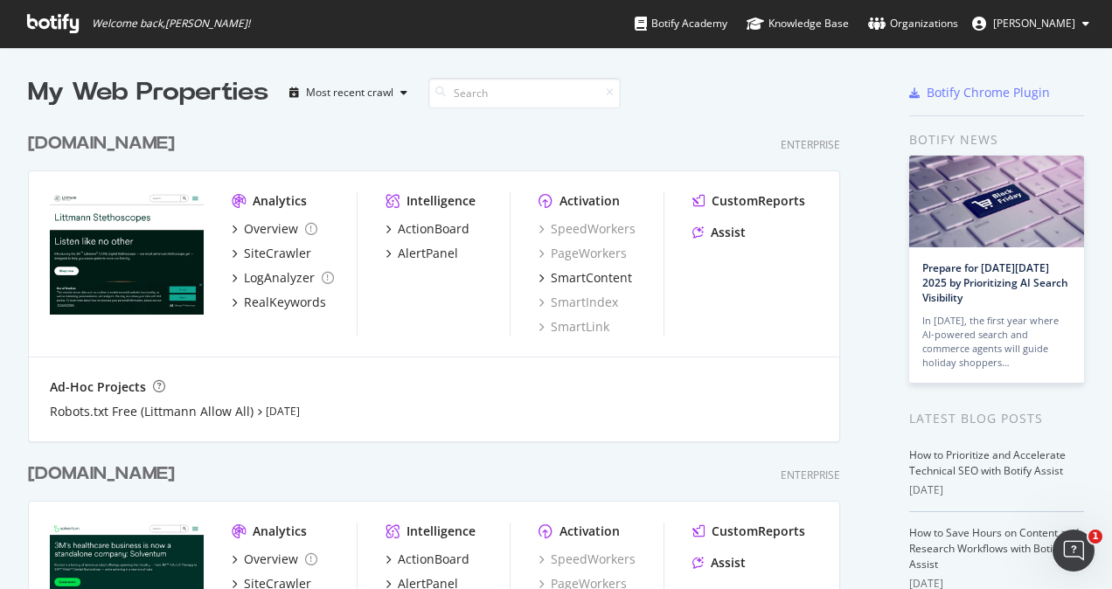
click at [1016, 26] on span "Przemyslaw Jurga" at bounding box center [1035, 23] width 82 height 15
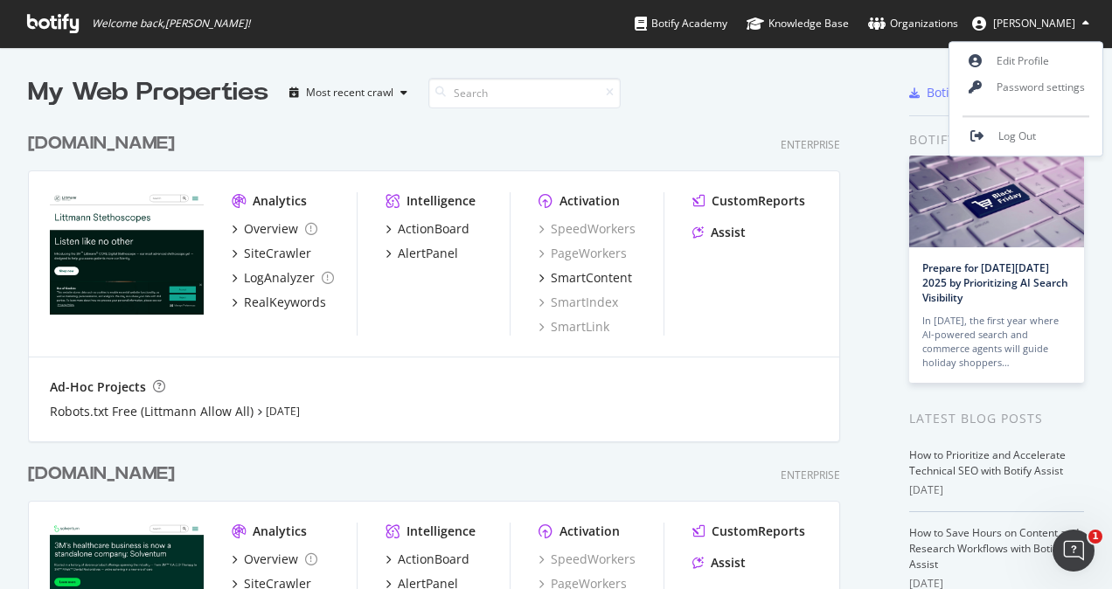
click at [762, 81] on div "My Web Properties Most recent crawl" at bounding box center [406, 92] width 757 height 35
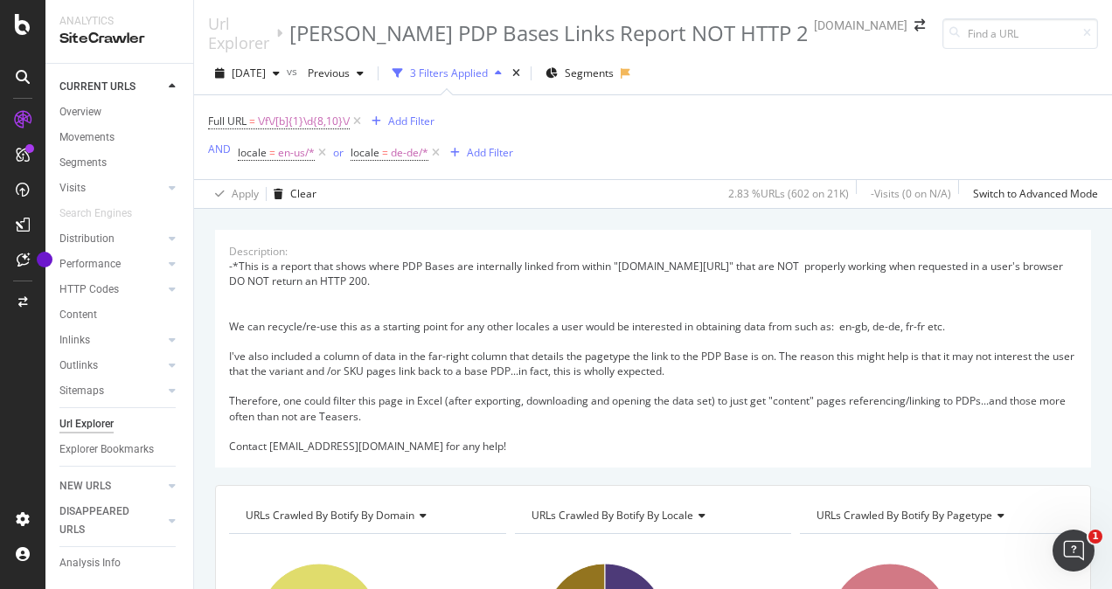
click at [29, 79] on icon at bounding box center [23, 77] width 14 height 14
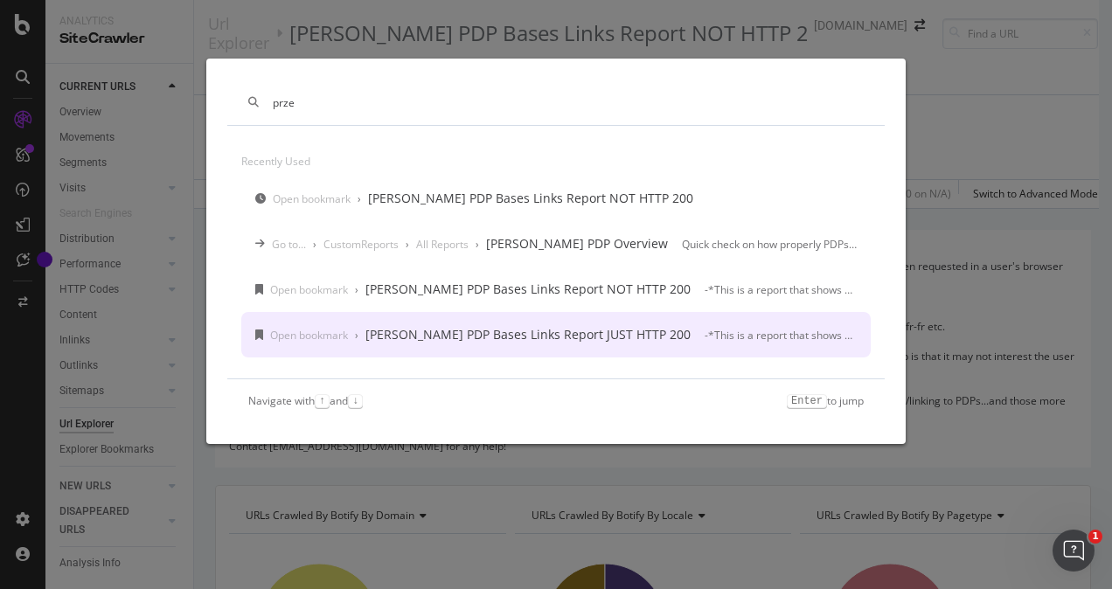
type input "prze"
click at [520, 336] on div "[PERSON_NAME] PDP Bases Links Report JUST HTTP 200" at bounding box center [528, 334] width 325 height 17
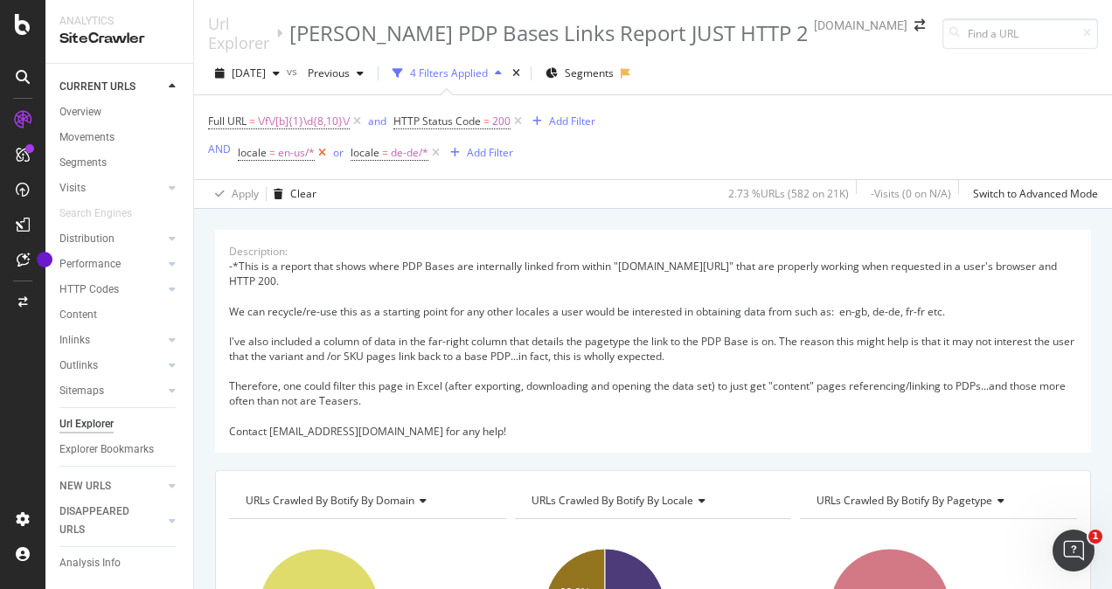
click at [318, 152] on icon at bounding box center [322, 152] width 15 height 17
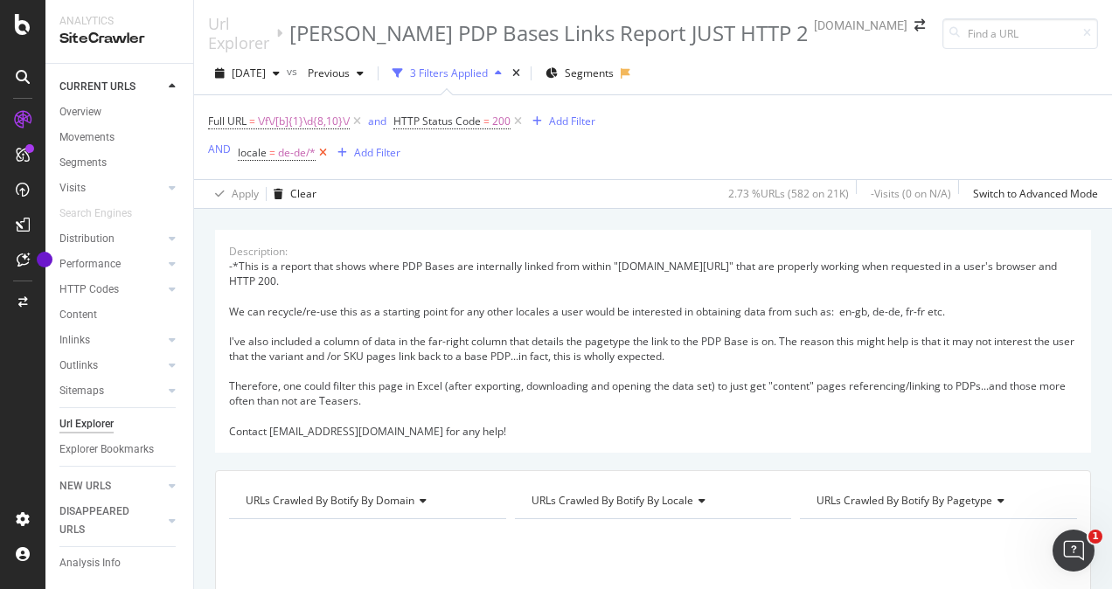
click at [318, 152] on icon at bounding box center [323, 152] width 15 height 17
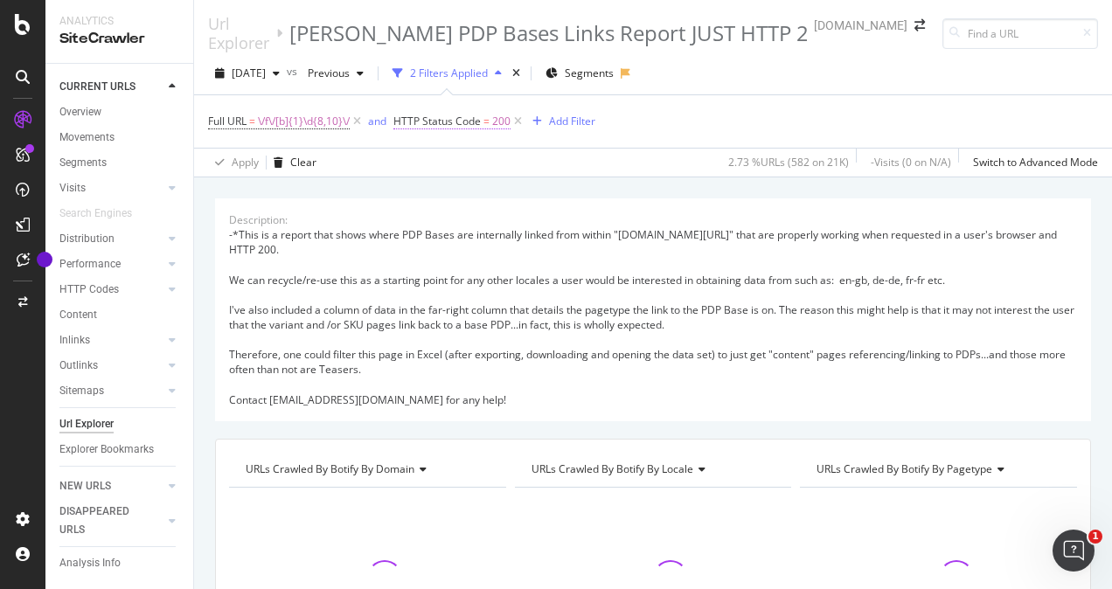
click at [478, 119] on span "HTTP Status Code" at bounding box center [437, 121] width 87 height 15
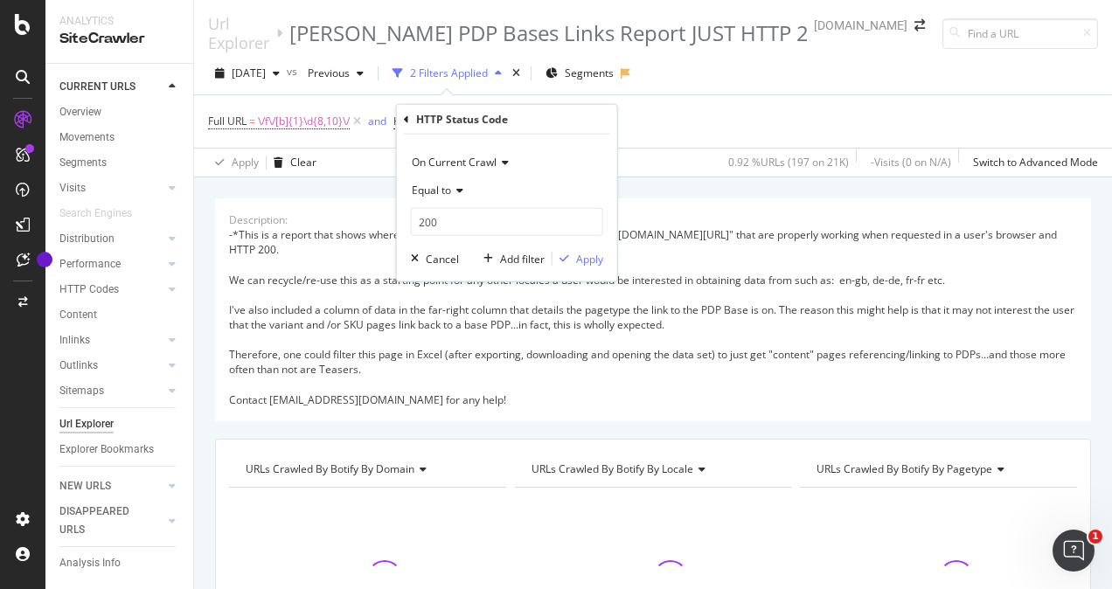
click at [453, 191] on icon at bounding box center [457, 190] width 12 height 10
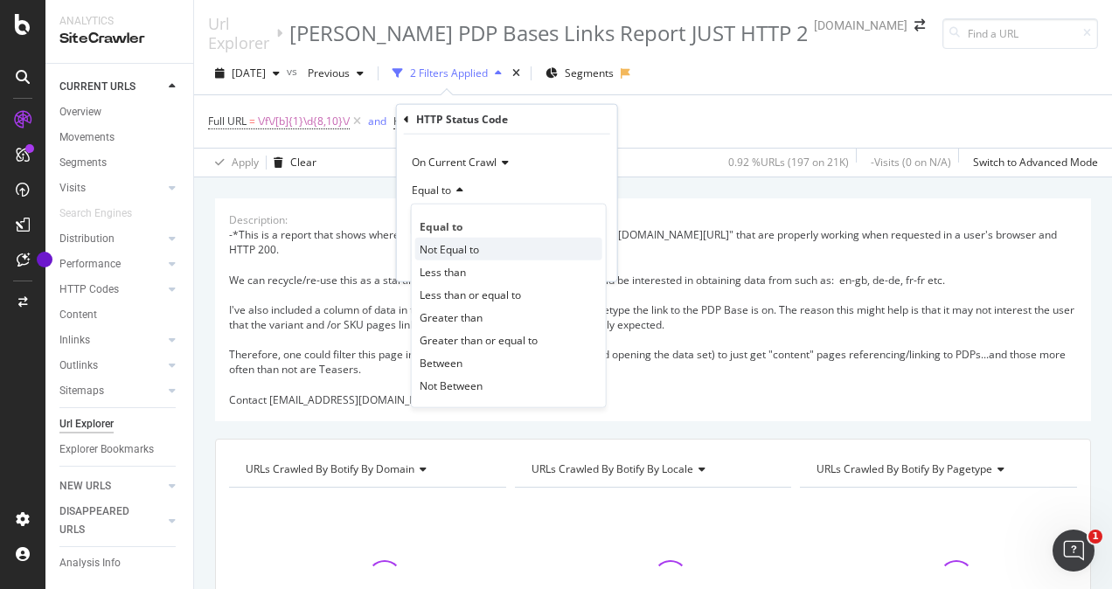
click at [450, 248] on span "Not Equal to" at bounding box center [449, 248] width 59 height 15
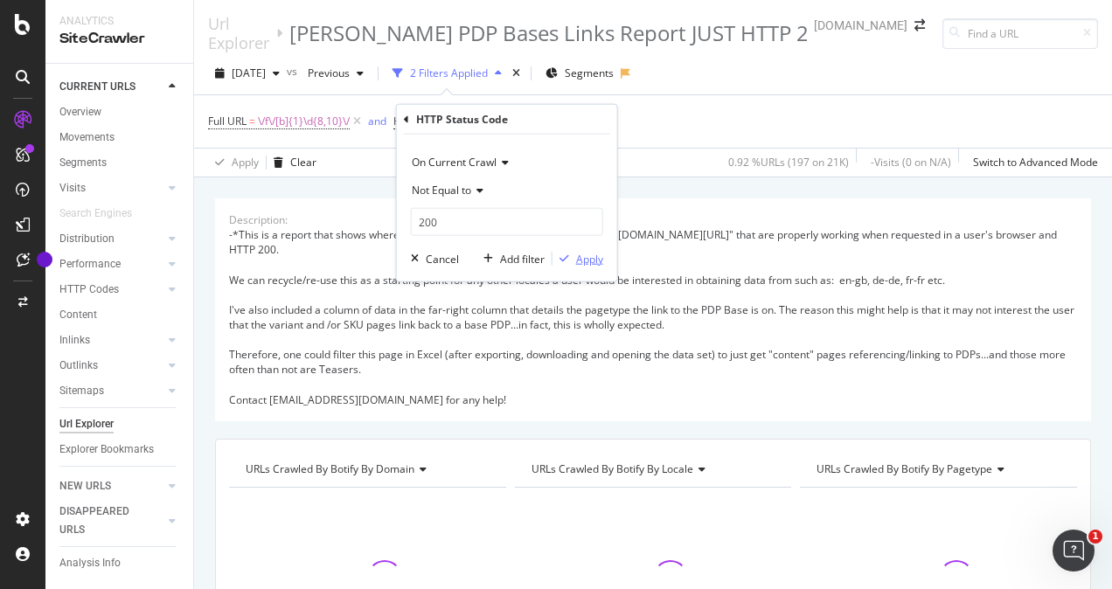
click at [586, 259] on div "Apply" at bounding box center [589, 258] width 27 height 15
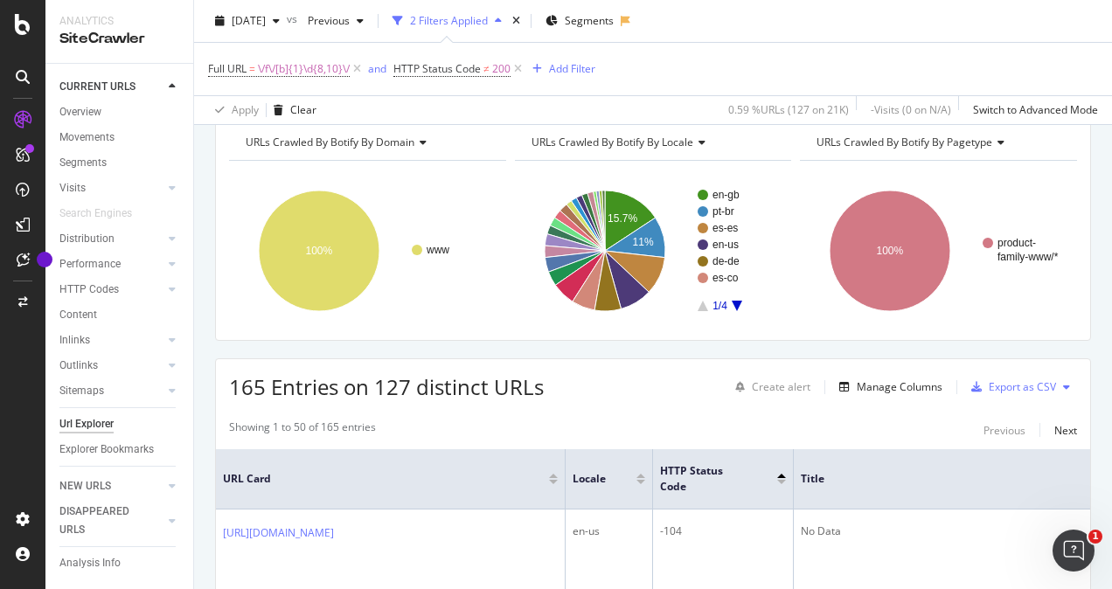
scroll to position [393, 0]
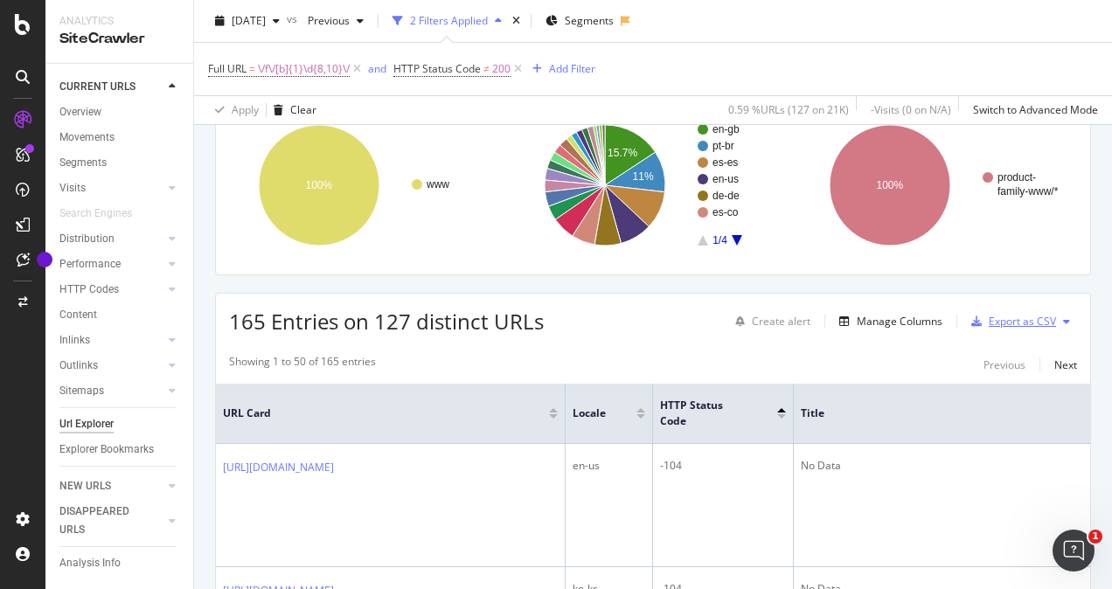
click at [1023, 320] on div "Export as CSV" at bounding box center [1022, 321] width 67 height 15
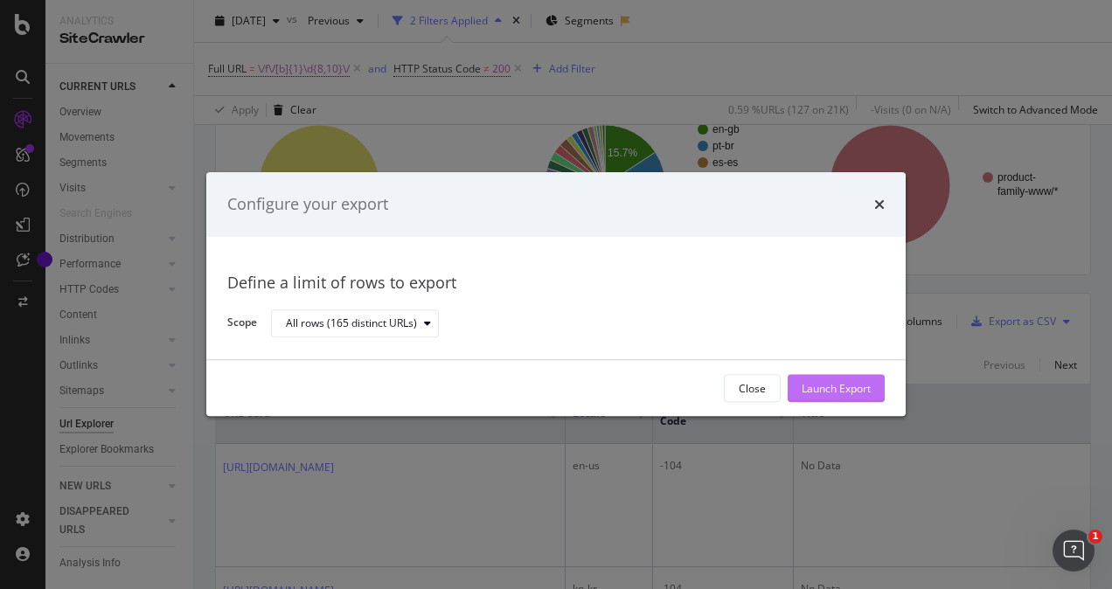
click at [833, 387] on div "Launch Export" at bounding box center [836, 388] width 69 height 15
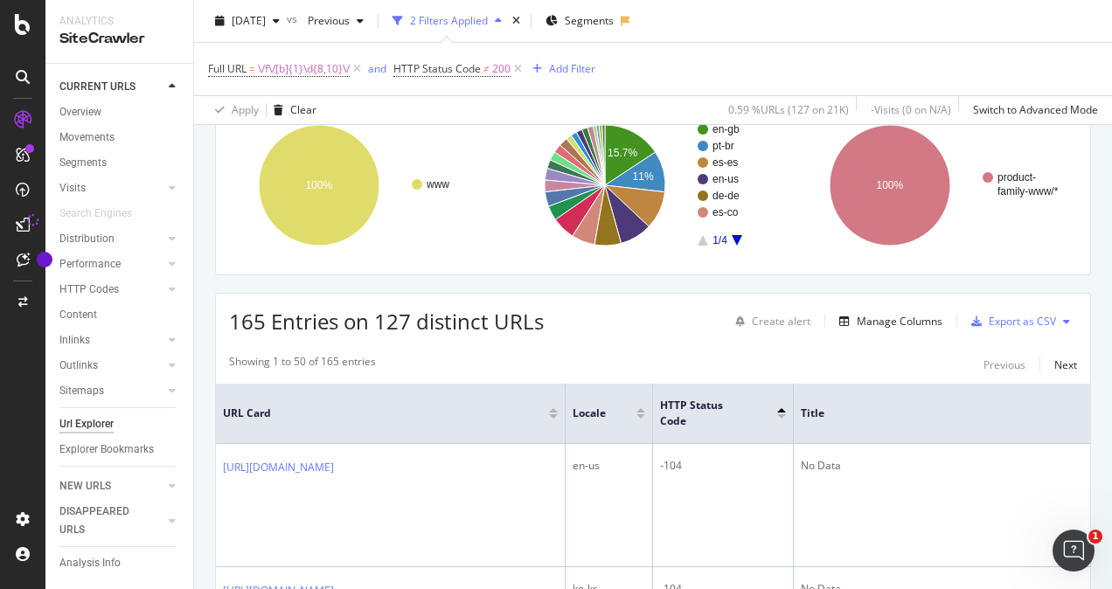
click at [24, 227] on icon at bounding box center [23, 225] width 14 height 14
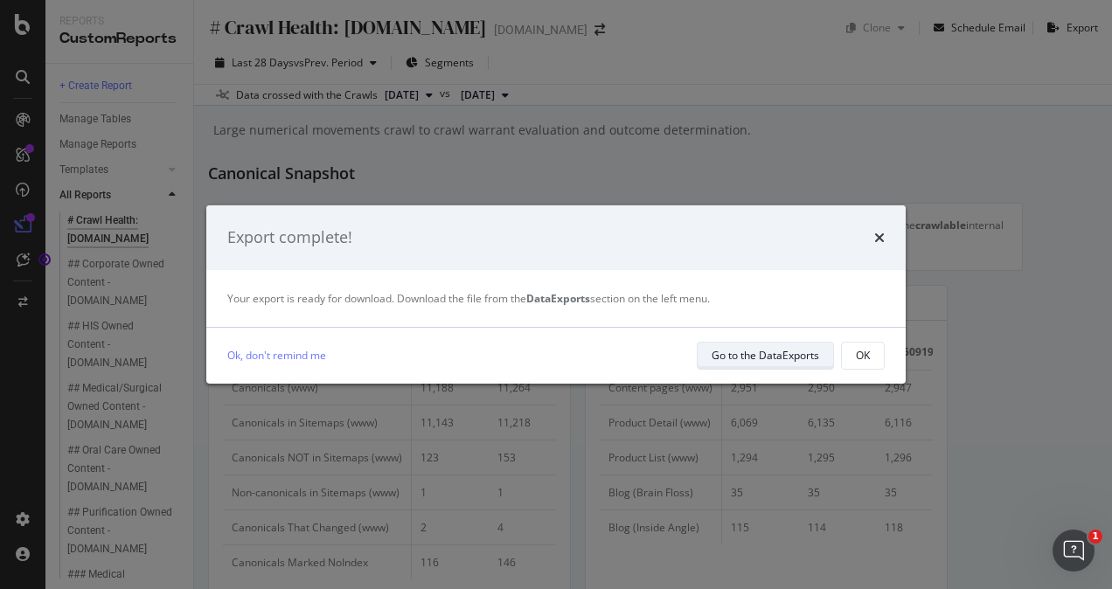
click at [757, 350] on div "Go to the DataExports" at bounding box center [766, 355] width 108 height 15
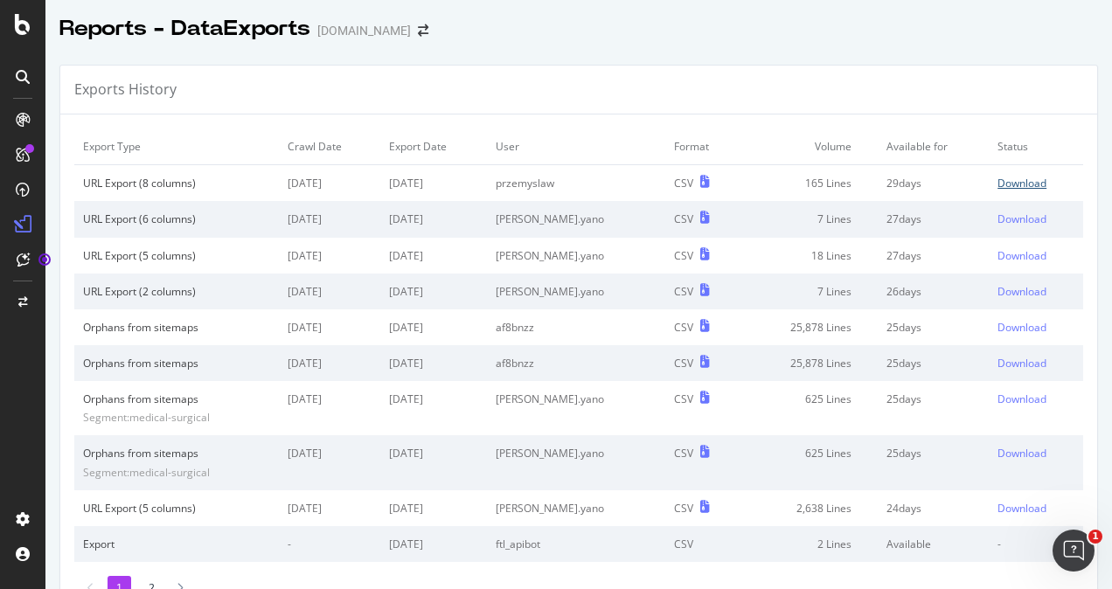
click at [998, 182] on div "Download" at bounding box center [1022, 183] width 49 height 15
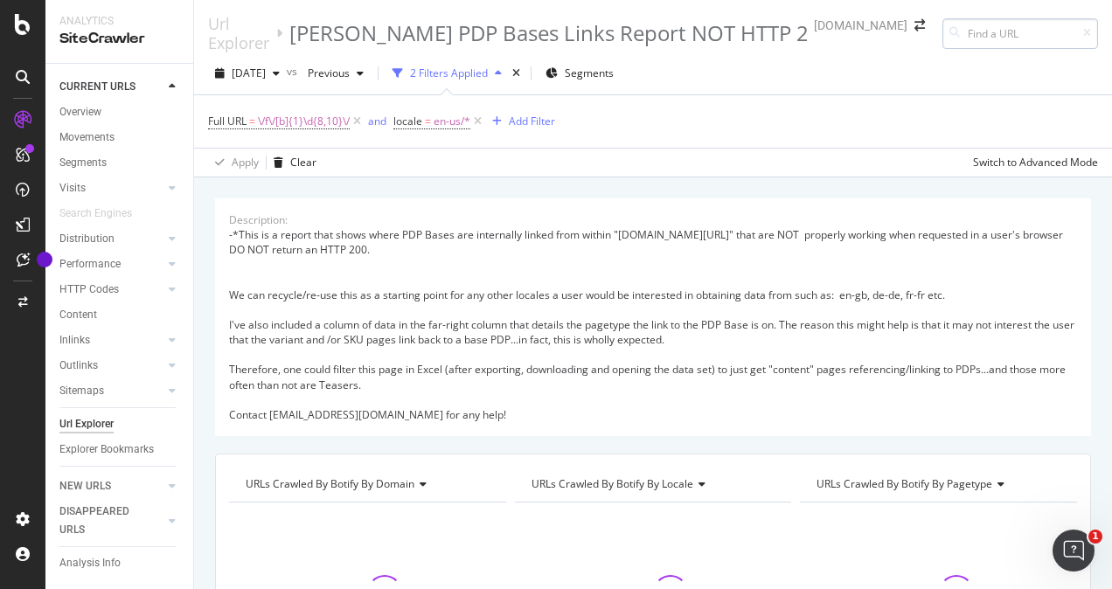
click at [1046, 35] on input at bounding box center [1021, 33] width 156 height 31
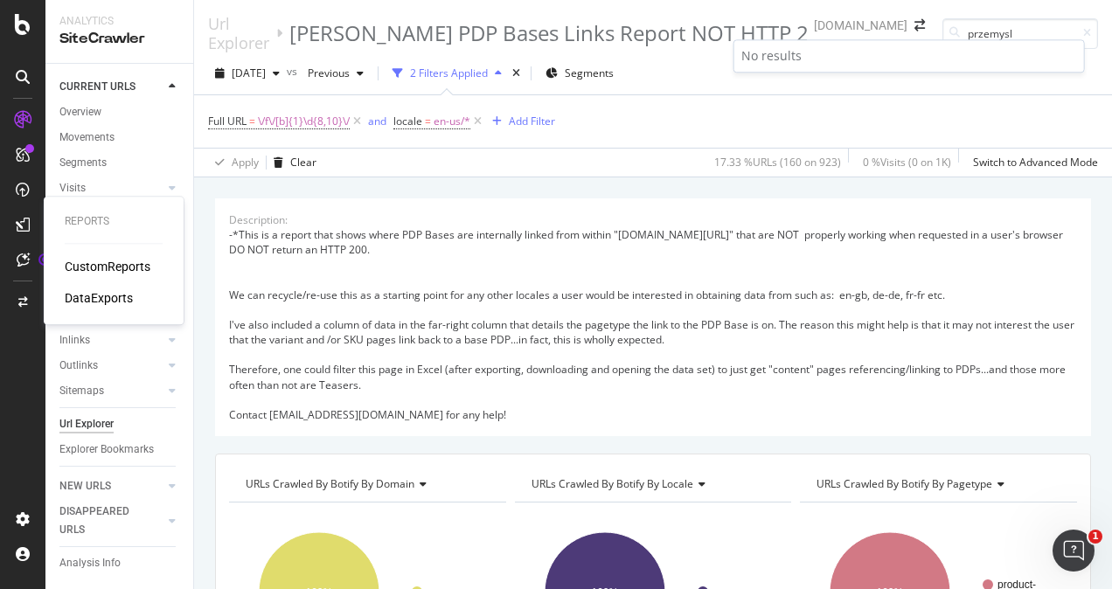
type input "przemysl"
click at [22, 232] on div at bounding box center [23, 225] width 28 height 28
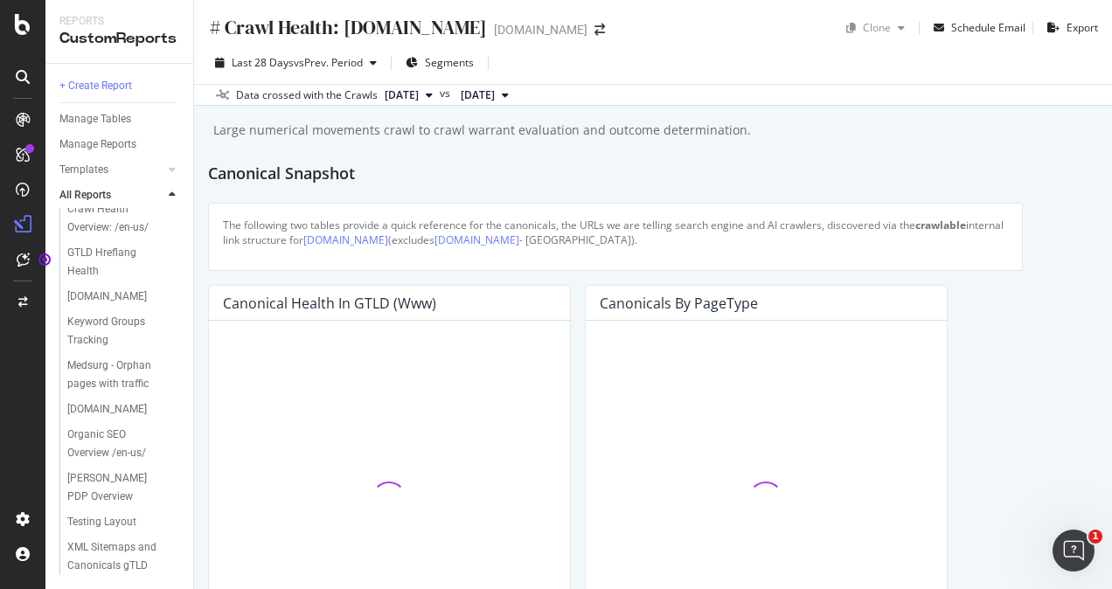
scroll to position [638, 0]
click at [104, 470] on div "[PERSON_NAME] PDP Overview" at bounding box center [117, 488] width 101 height 37
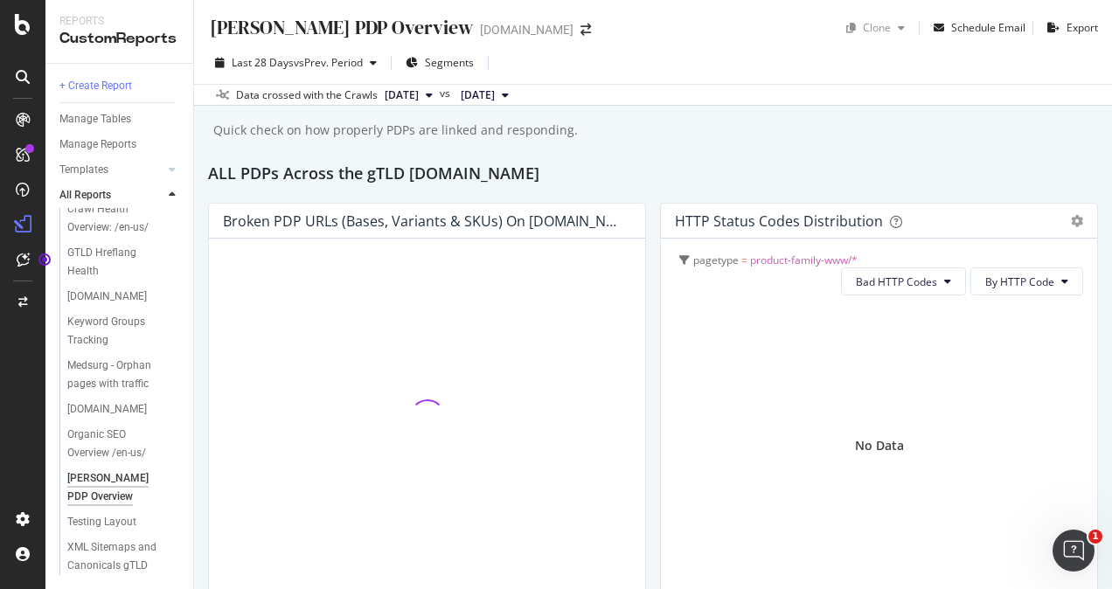
scroll to position [638, 0]
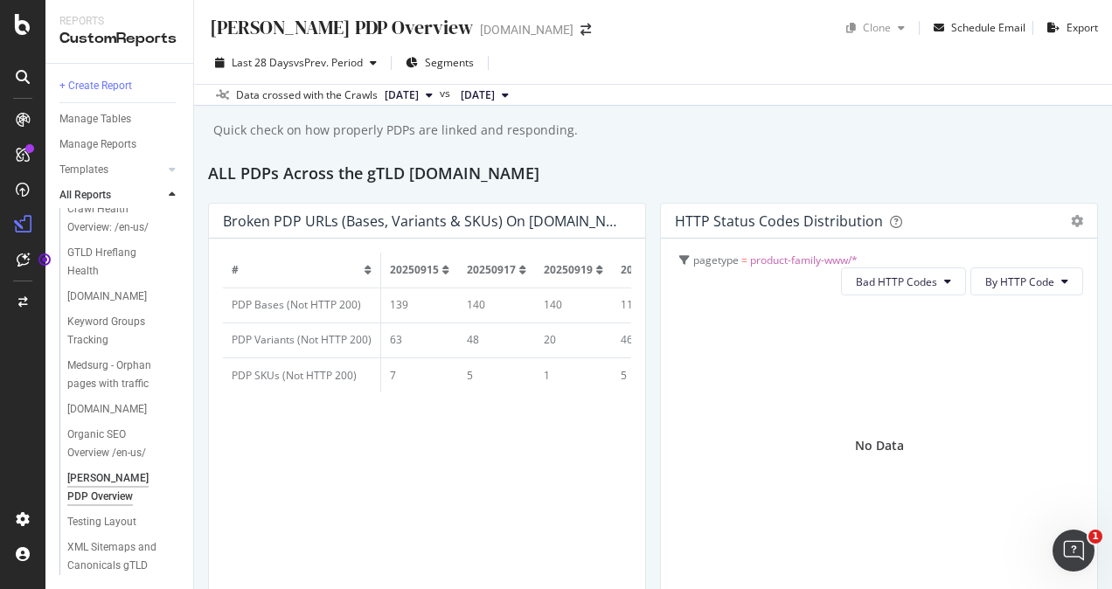
click at [325, 303] on td "PDP Bases (Not HTTP 200)" at bounding box center [302, 305] width 158 height 35
click at [420, 28] on div "[PERSON_NAME] PDP Overview" at bounding box center [340, 27] width 265 height 27
click at [110, 40] on div "CustomReports" at bounding box center [119, 39] width 120 height 20
click at [23, 71] on icon at bounding box center [23, 77] width 14 height 14
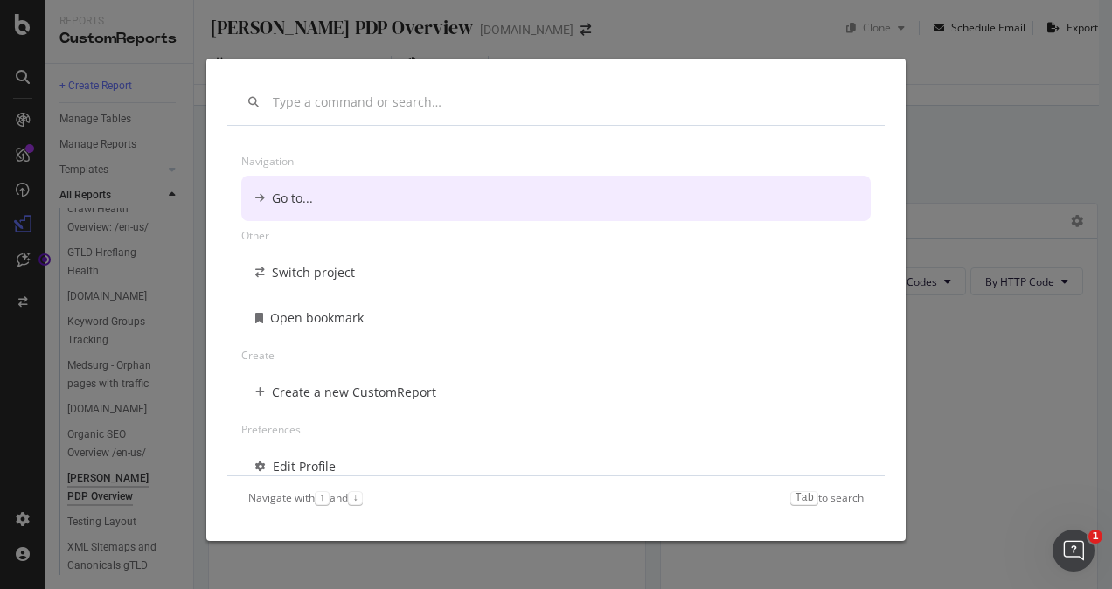
scroll to position [0, 0]
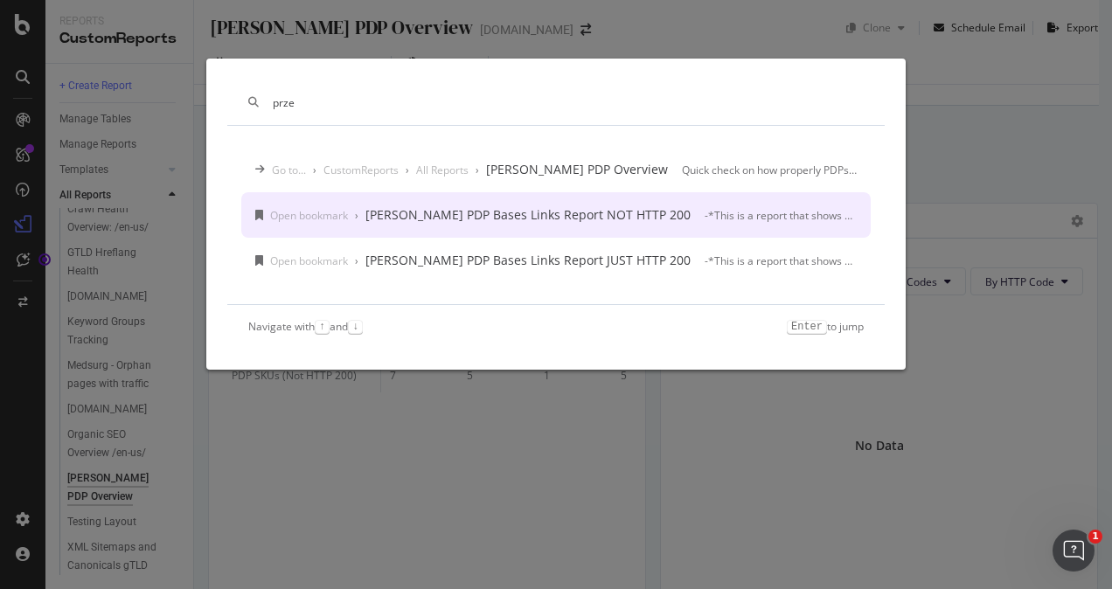
type input "prze"
click at [517, 223] on div "[PERSON_NAME] PDP Bases Links Report NOT HTTP 200" at bounding box center [528, 214] width 325 height 17
